Goal: Find specific page/section: Find specific page/section

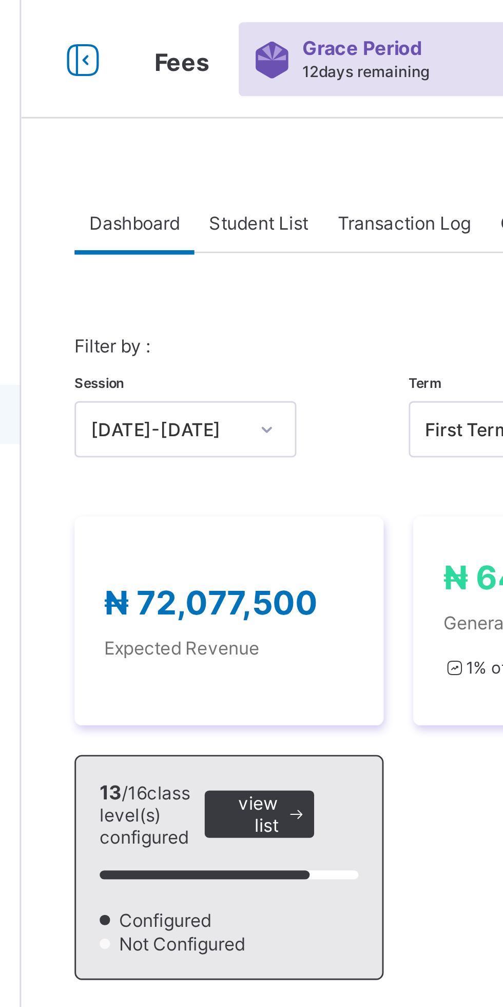
click at [207, 78] on span "Student List" at bounding box center [206, 77] width 34 height 8
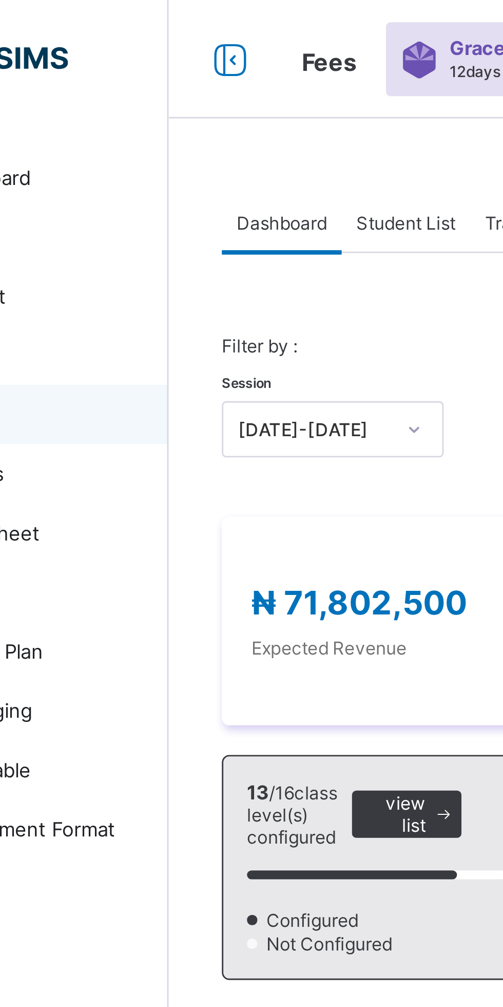
click at [202, 70] on div "Student List" at bounding box center [205, 77] width 45 height 21
